Goal: Navigation & Orientation: Find specific page/section

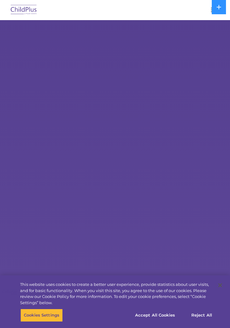
select select "MEDIUM"
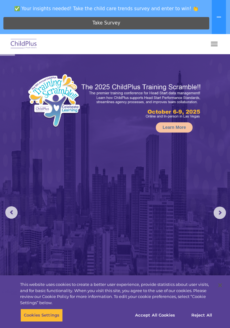
click at [216, 48] on button "button" at bounding box center [214, 44] width 13 height 10
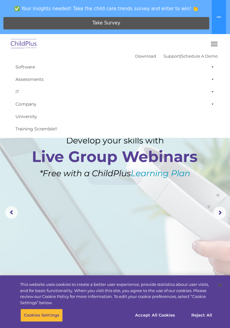
click at [213, 43] on button "button" at bounding box center [214, 44] width 13 height 10
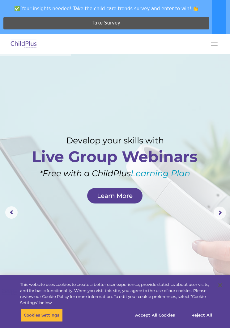
click at [23, 43] on img at bounding box center [23, 44] width 29 height 15
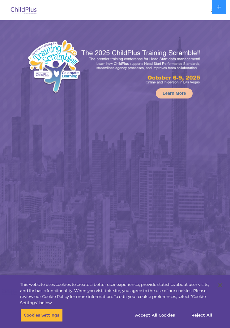
select select "MEDIUM"
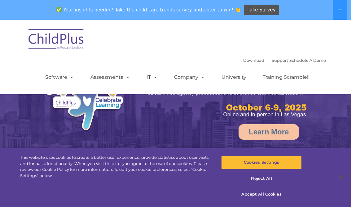
select select "MEDIUM"
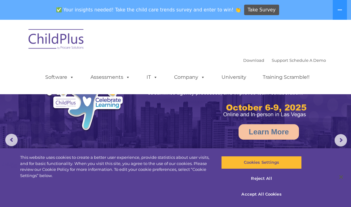
click at [339, 8] on icon at bounding box center [339, 9] width 5 height 5
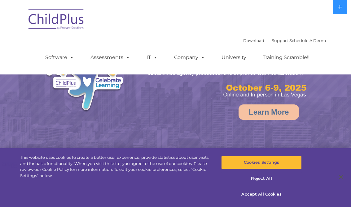
select select "MEDIUM"
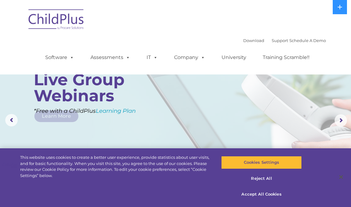
click at [335, 4] on button at bounding box center [339, 7] width 14 height 14
